Goal: Find specific page/section: Find specific page/section

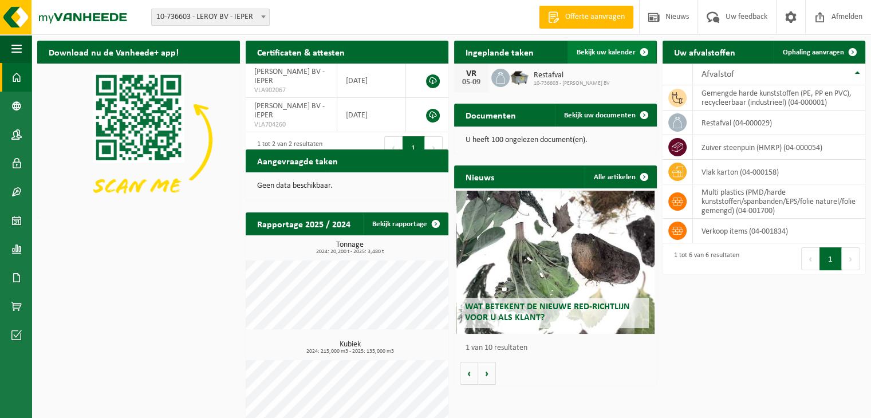
click at [614, 49] on span "Bekijk uw kalender" at bounding box center [606, 52] width 59 height 7
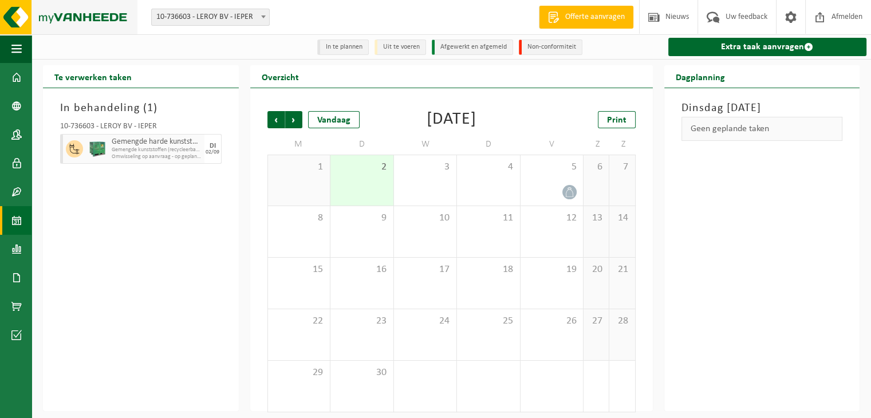
click at [96, 21] on img at bounding box center [68, 17] width 137 height 34
